Goal: Task Accomplishment & Management: Manage account settings

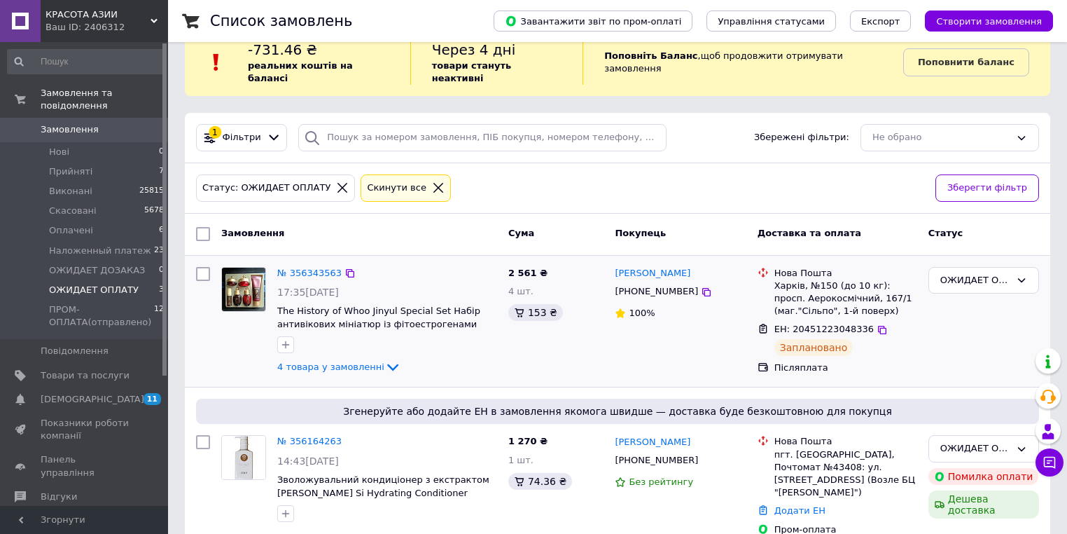
scroll to position [56, 0]
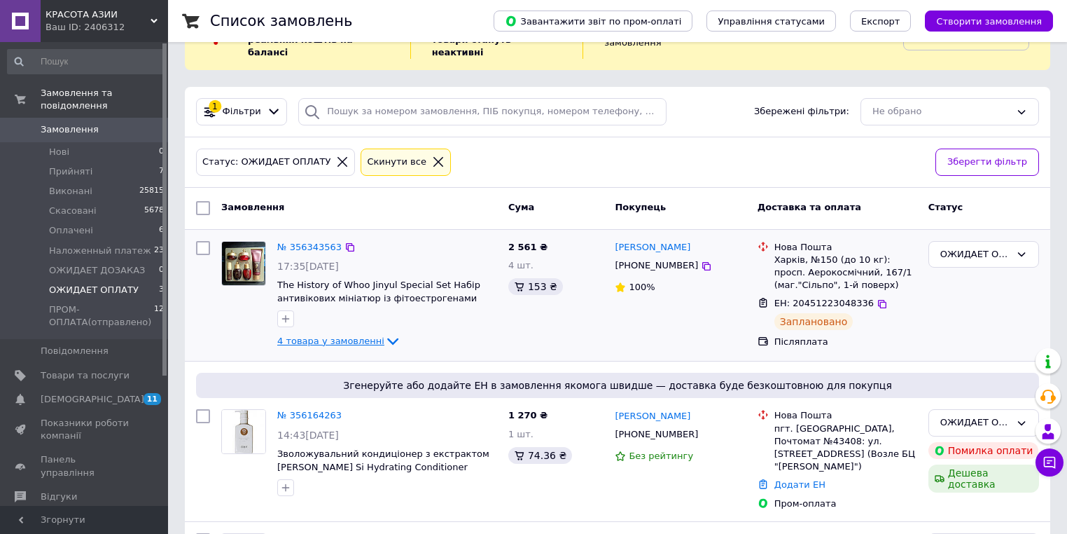
click at [350, 335] on span "4 товара у замовленні" at bounding box center [330, 340] width 107 height 11
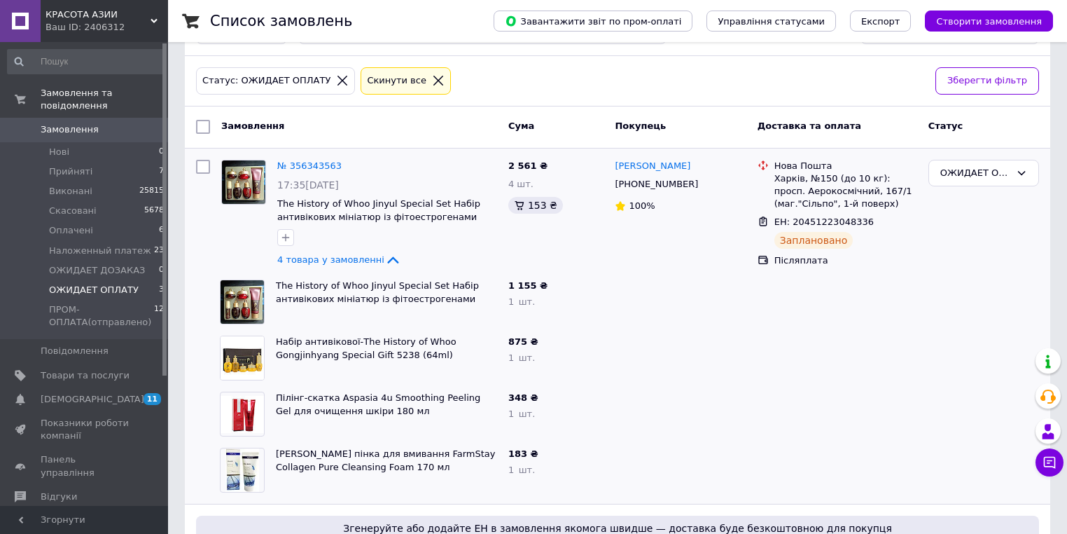
scroll to position [112, 0]
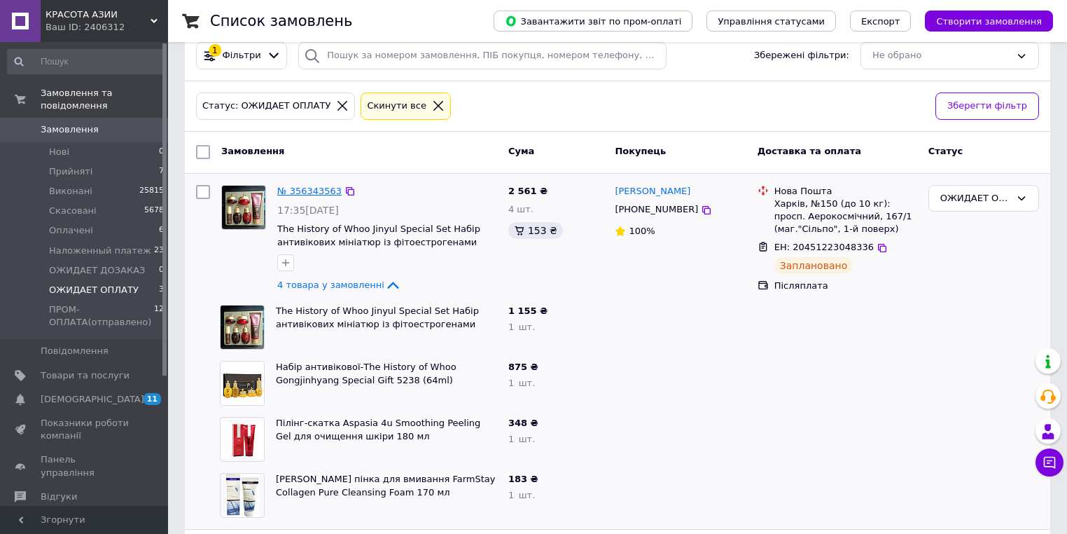
click at [308, 186] on link "№ 356343563" at bounding box center [309, 191] width 64 height 11
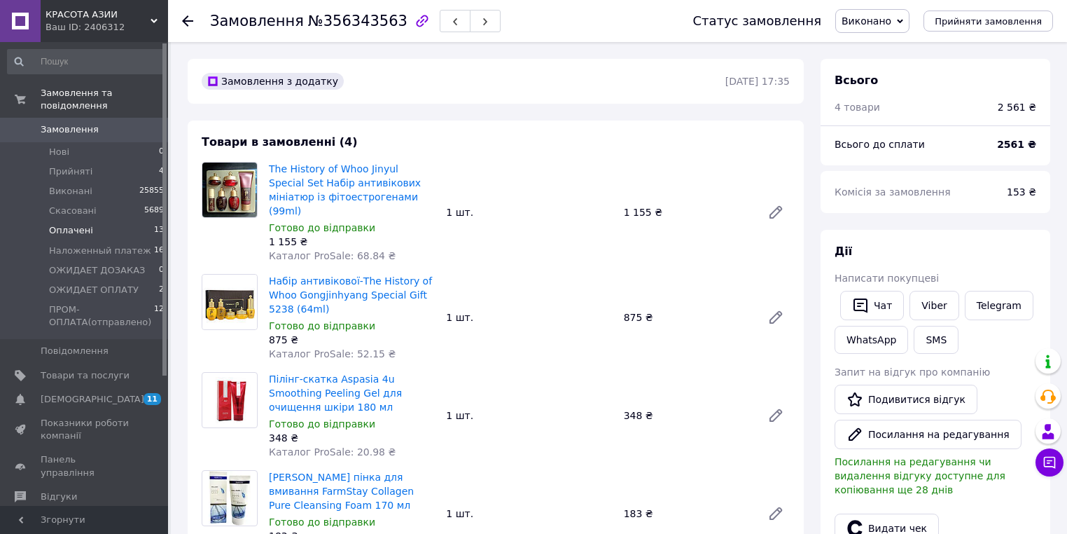
click at [56, 224] on span "Оплачені" at bounding box center [71, 230] width 44 height 13
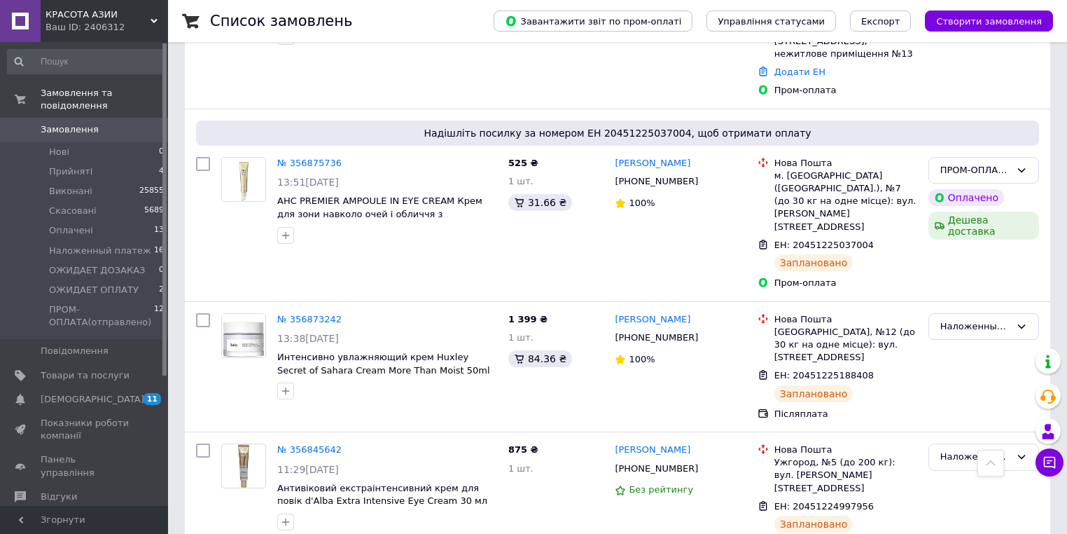
scroll to position [896, 0]
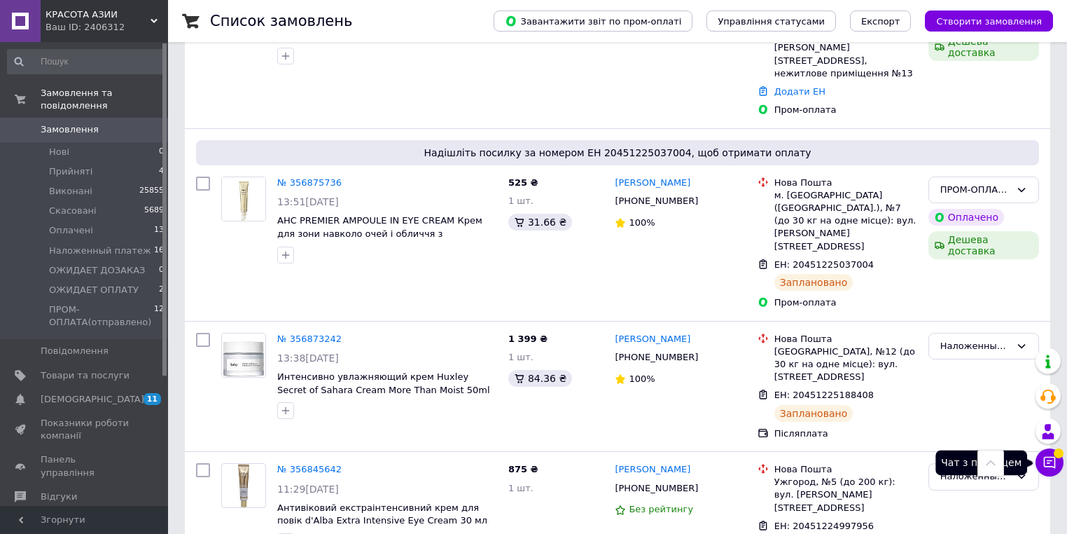
click at [1053, 464] on icon at bounding box center [1050, 462] width 14 height 14
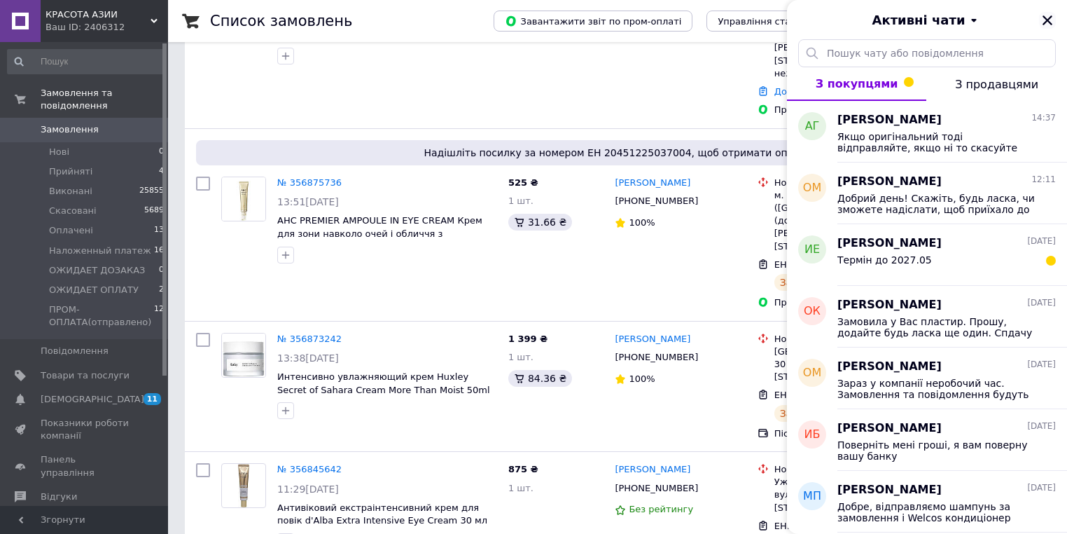
click at [1051, 19] on icon "Закрити" at bounding box center [1047, 20] width 13 height 13
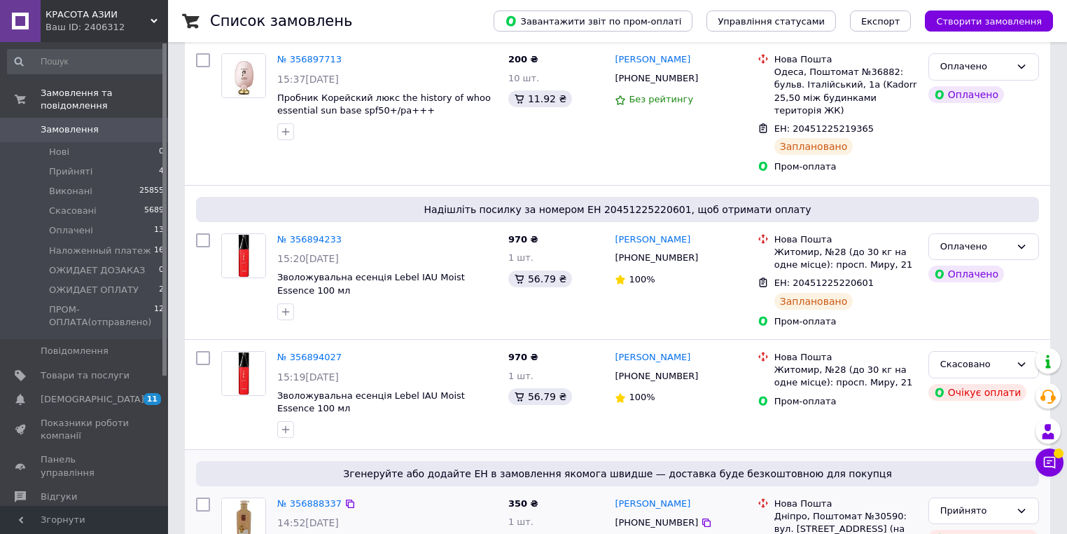
scroll to position [448, 0]
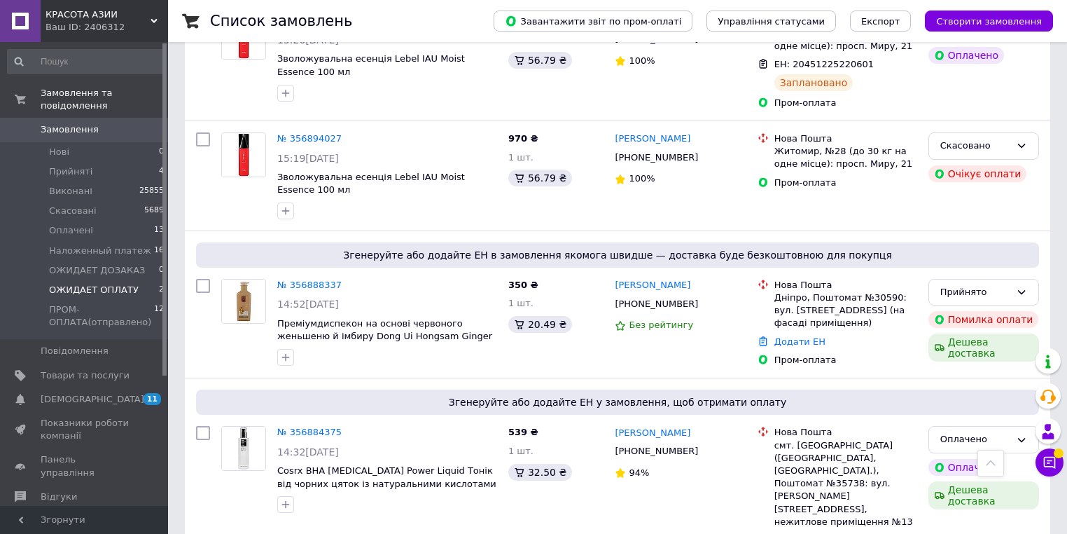
click at [95, 284] on span "ОЖИДАЕТ ОПЛАТУ" at bounding box center [94, 290] width 90 height 13
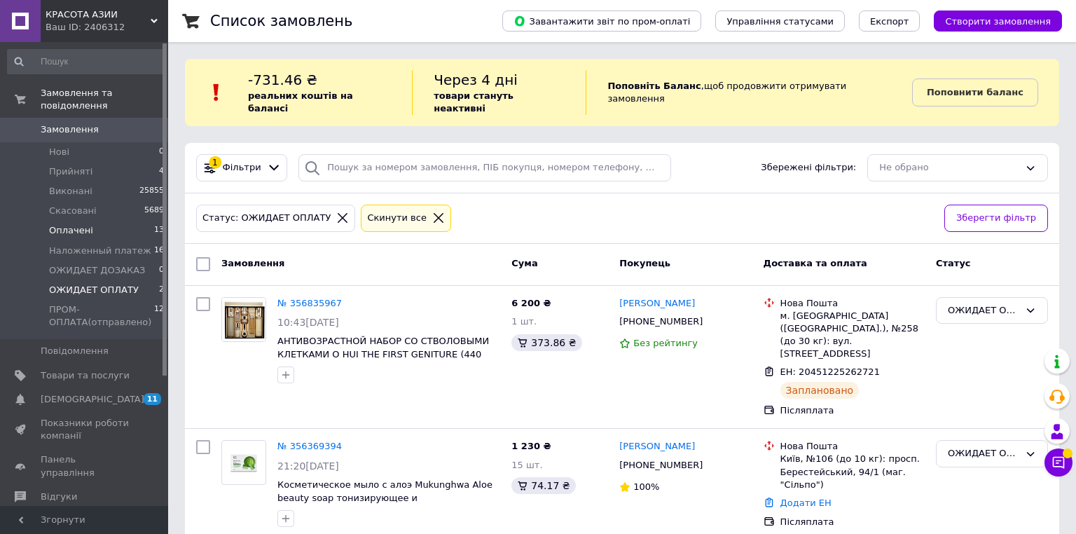
click at [71, 224] on span "Оплачені" at bounding box center [71, 230] width 44 height 13
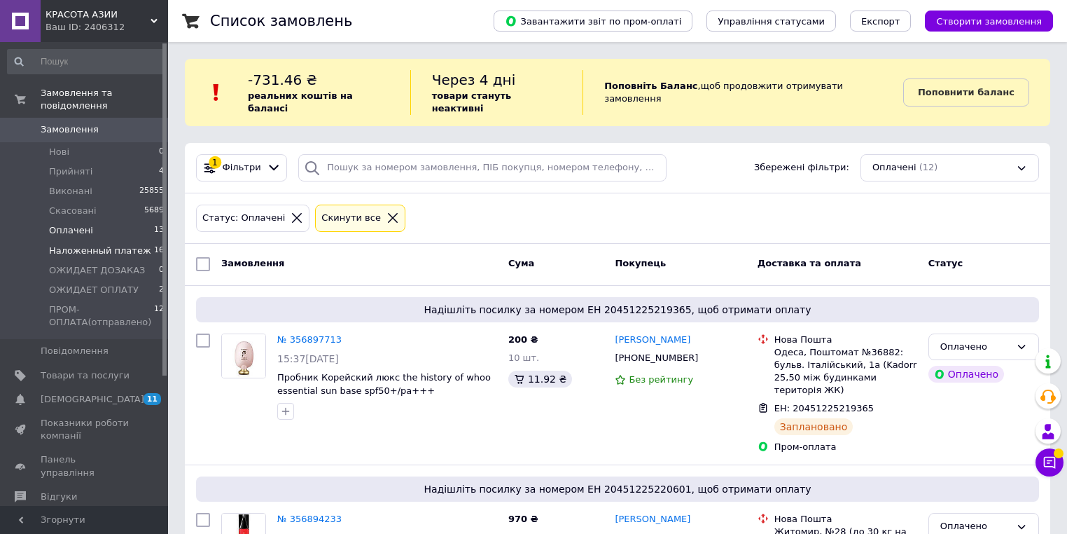
click at [83, 244] on span "Наложенный платеж" at bounding box center [100, 250] width 102 height 13
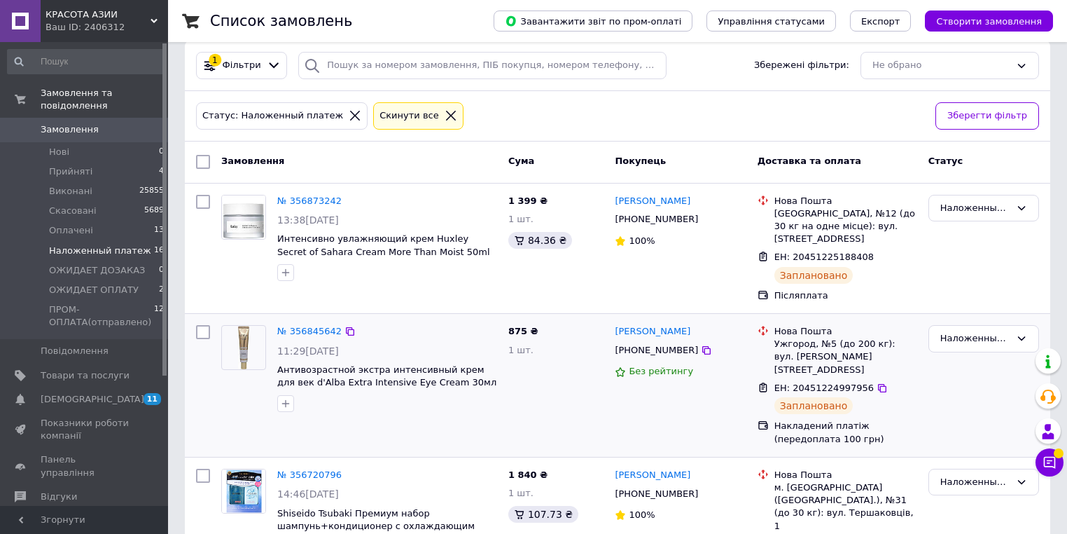
scroll to position [112, 0]
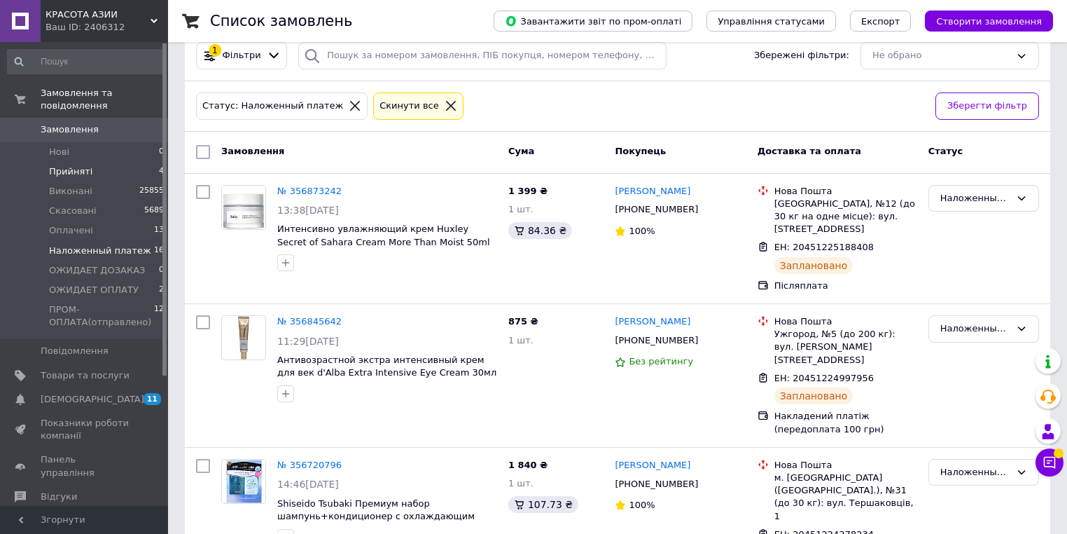
click at [85, 165] on span "Прийняті" at bounding box center [70, 171] width 43 height 13
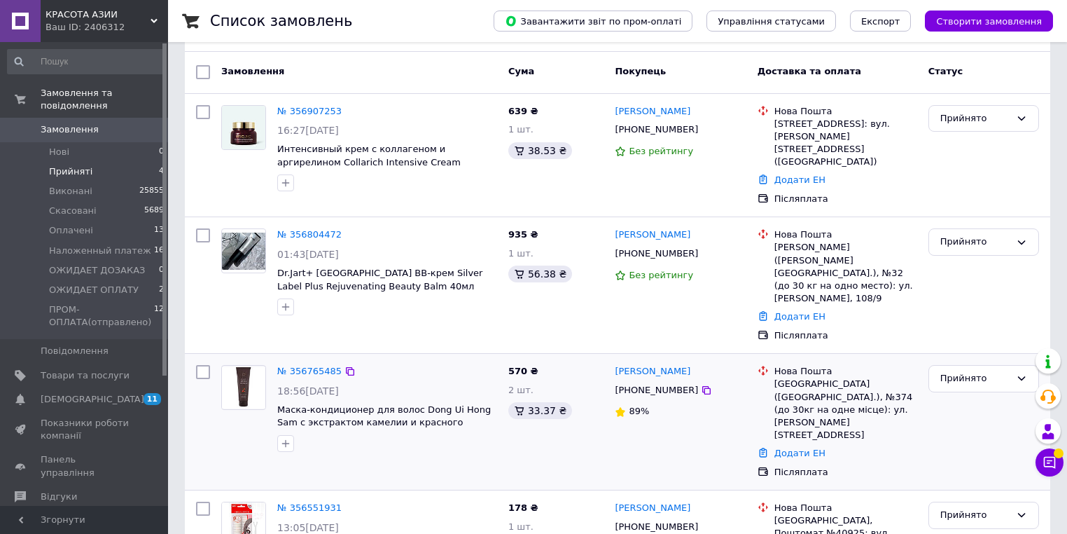
scroll to position [196, 0]
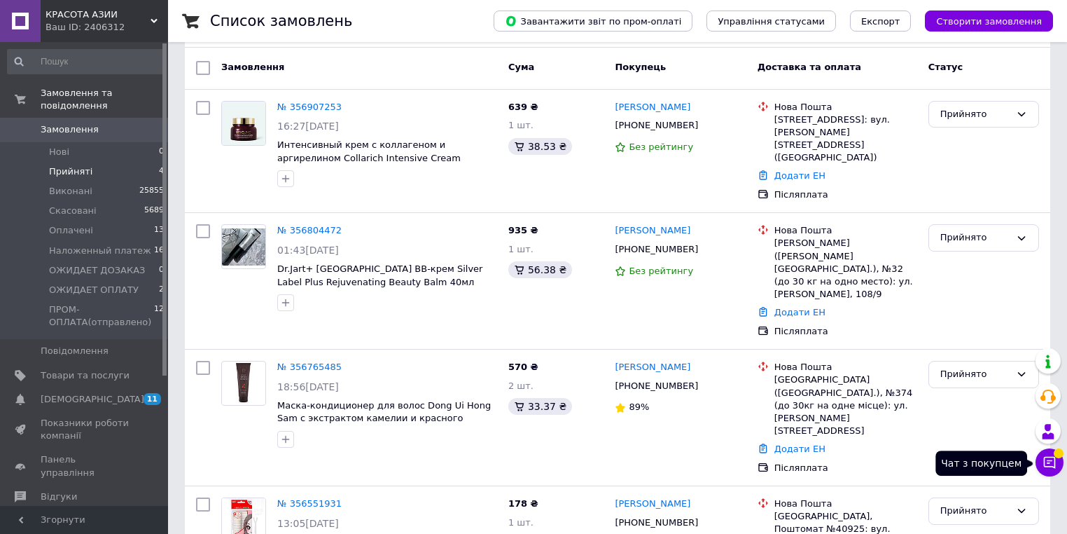
click at [1041, 464] on button "Чат з покупцем" at bounding box center [1050, 462] width 28 height 28
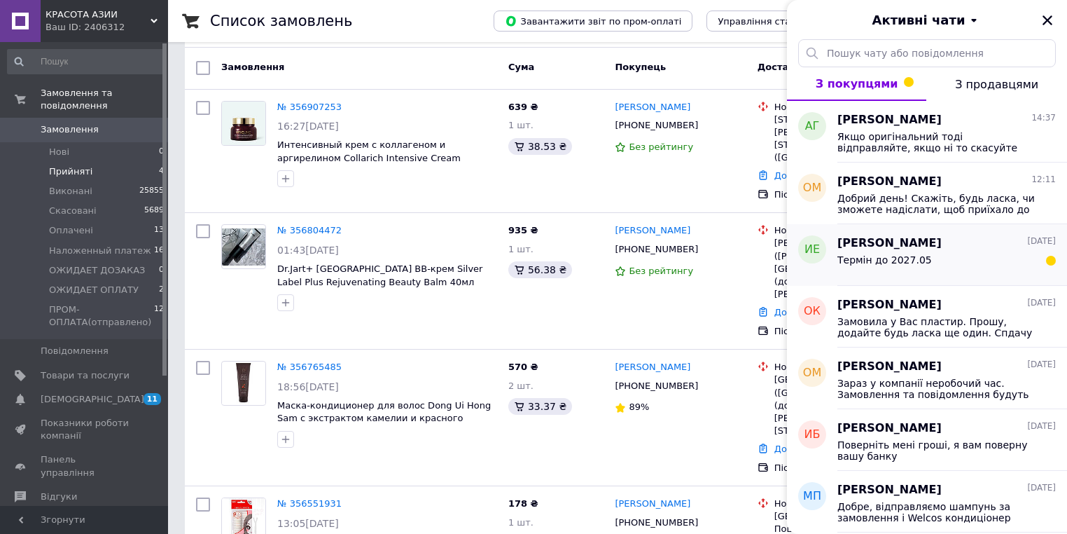
click at [999, 265] on div "Термін до 2027.05" at bounding box center [947, 262] width 219 height 22
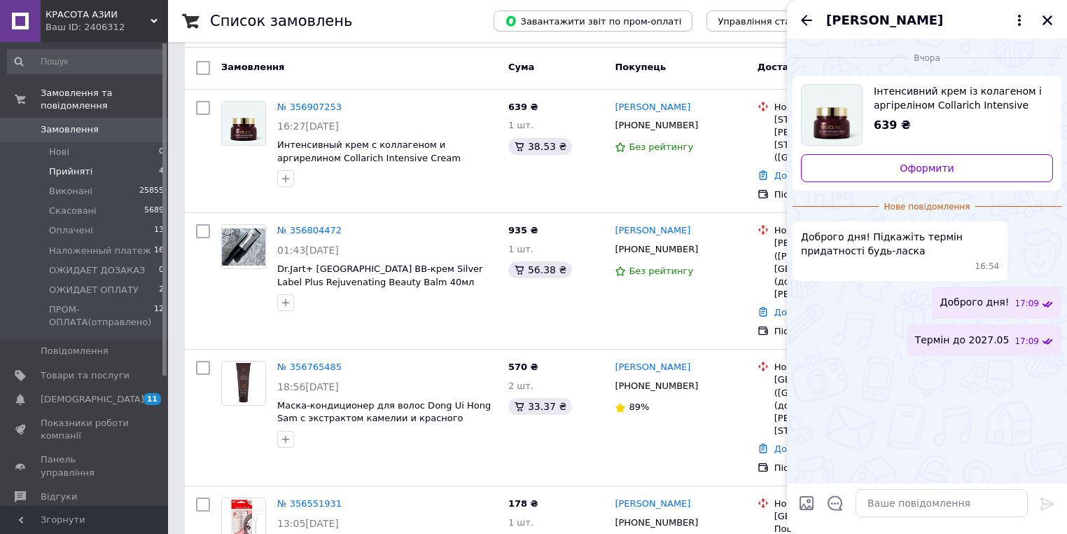
click at [1048, 22] on icon "Закрити" at bounding box center [1048, 20] width 10 height 10
